Goal: Check status: Check status

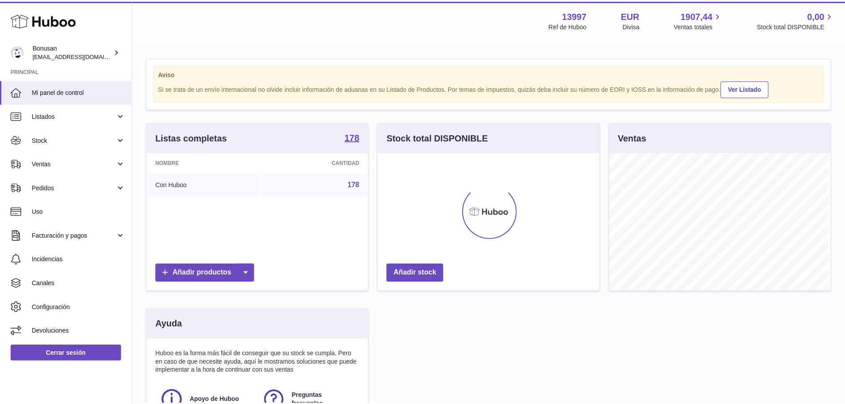
scroll to position [138, 224]
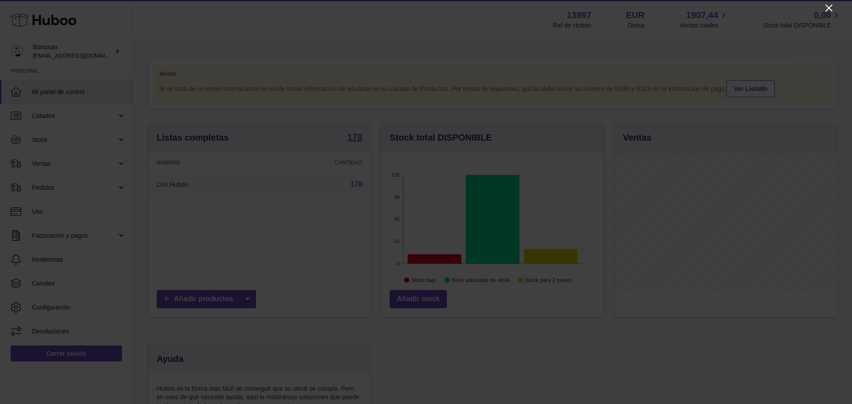
click at [829, 4] on icon "Close" at bounding box center [828, 8] width 11 height 11
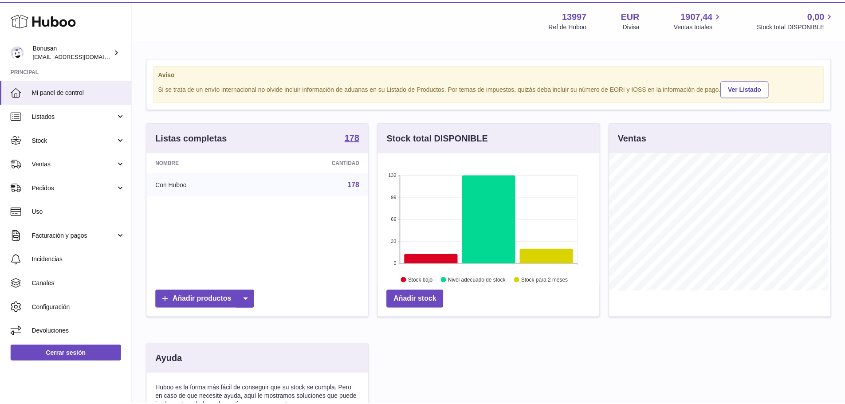
scroll to position [443456, 443374]
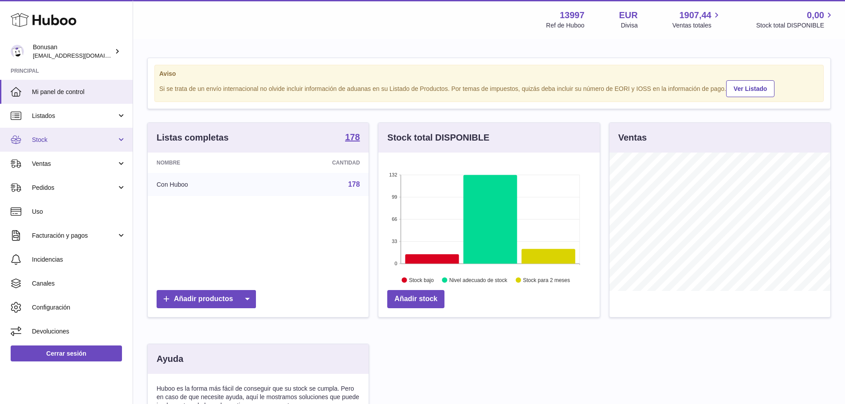
click at [41, 138] on span "Stock" at bounding box center [74, 140] width 85 height 8
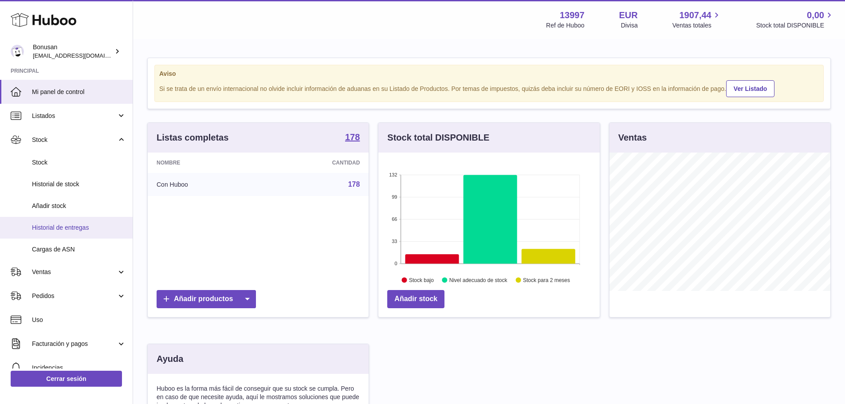
click at [59, 227] on span "Historial de entregas" at bounding box center [79, 228] width 94 height 8
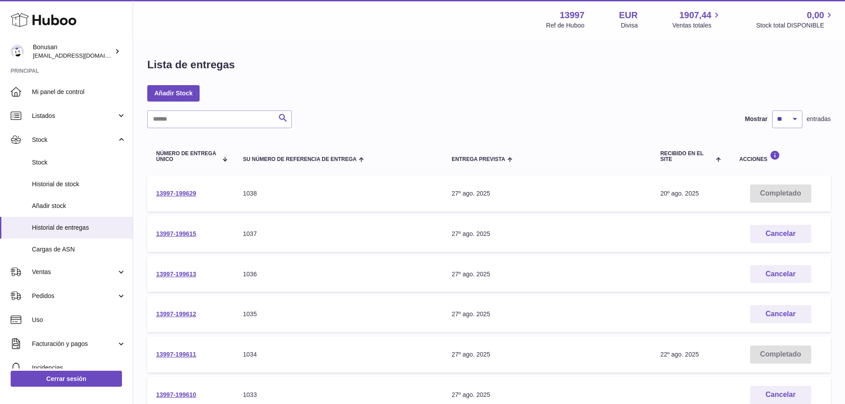
scroll to position [44, 0]
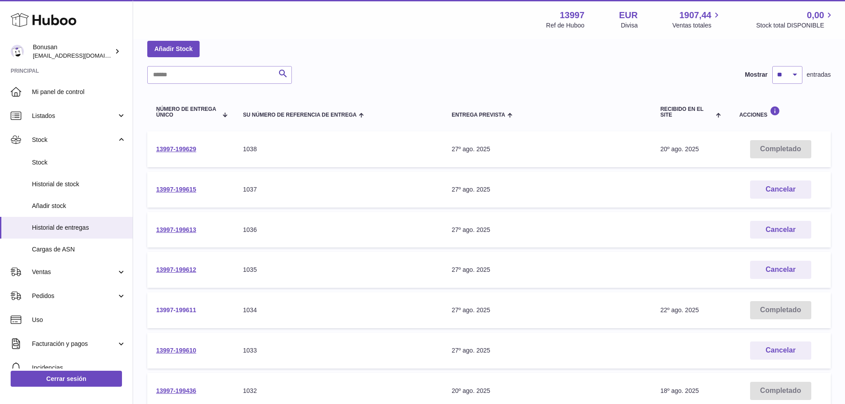
click at [180, 309] on link "13997-199611" at bounding box center [176, 310] width 40 height 7
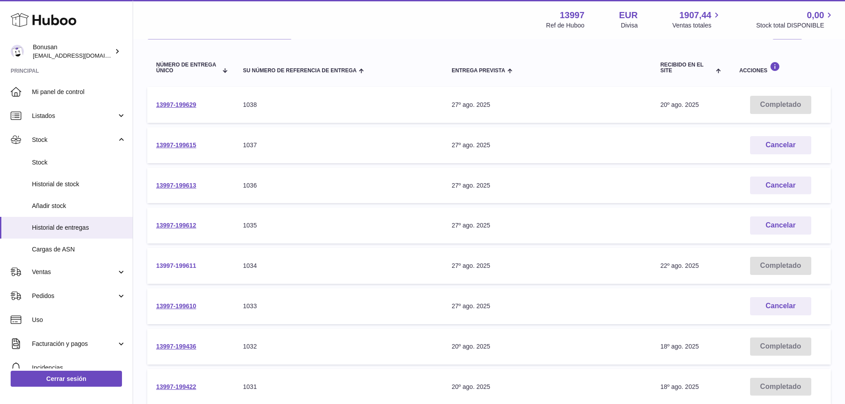
click at [169, 264] on link "13997-199611" at bounding box center [176, 265] width 40 height 7
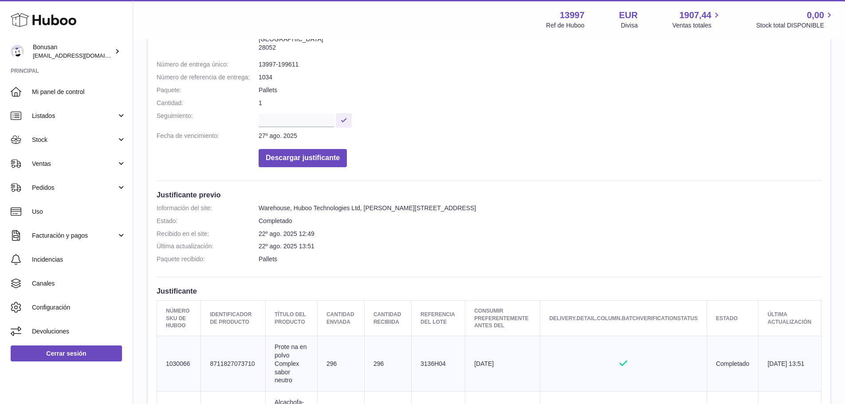
scroll to position [222, 0]
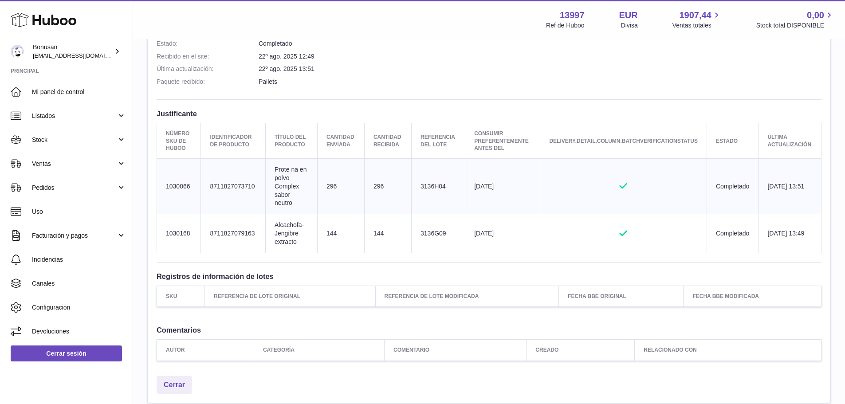
scroll to position [311, 0]
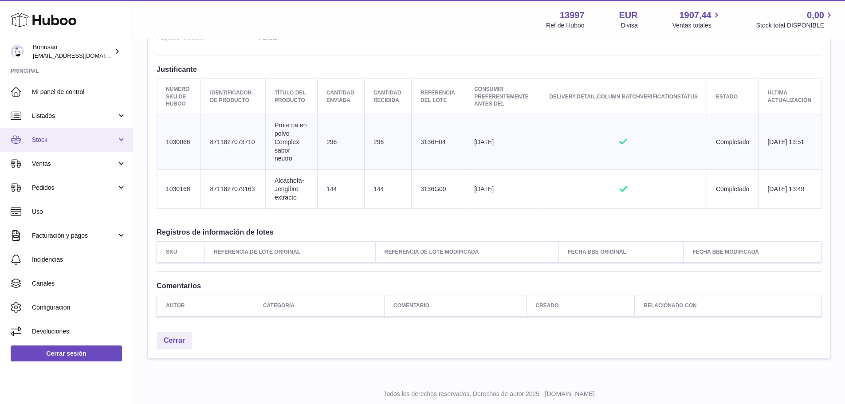
click at [31, 139] on link "Stock" at bounding box center [66, 140] width 133 height 24
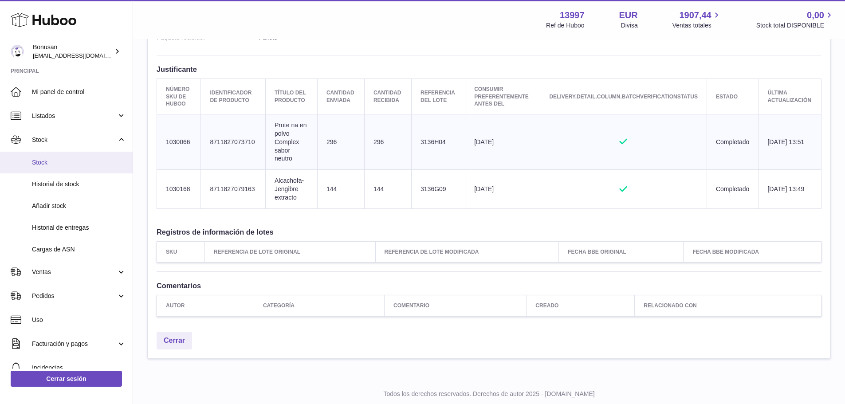
click at [40, 162] on span "Stock" at bounding box center [79, 162] width 94 height 8
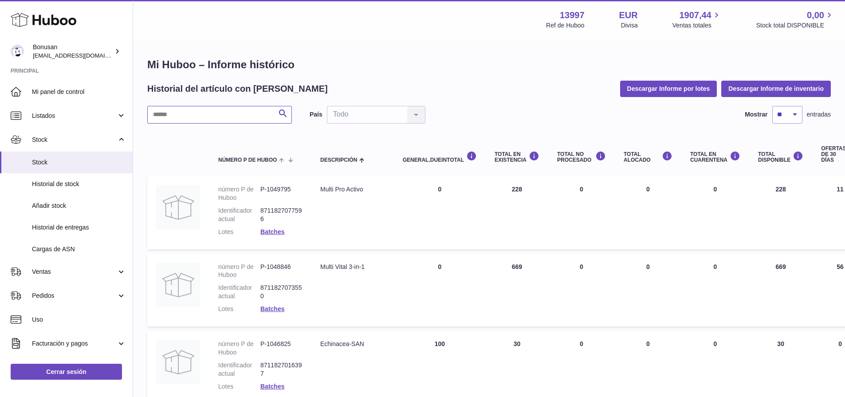
click at [170, 106] on input "text" at bounding box center [219, 115] width 145 height 18
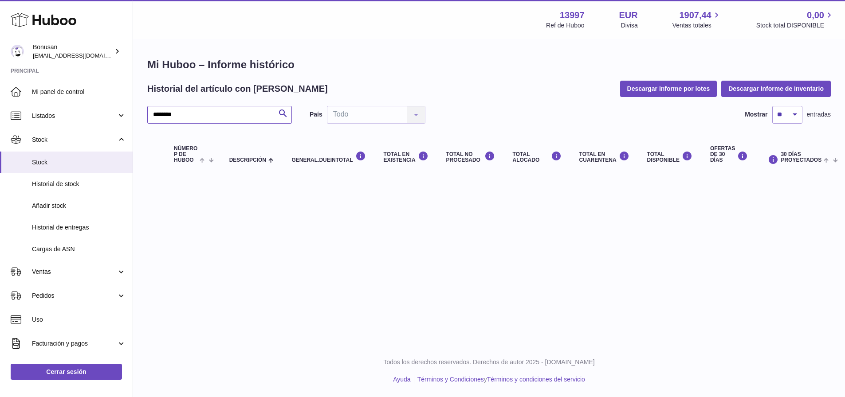
click at [190, 113] on input "********" at bounding box center [219, 115] width 145 height 18
type input "*****"
